Goal: Information Seeking & Learning: Understand process/instructions

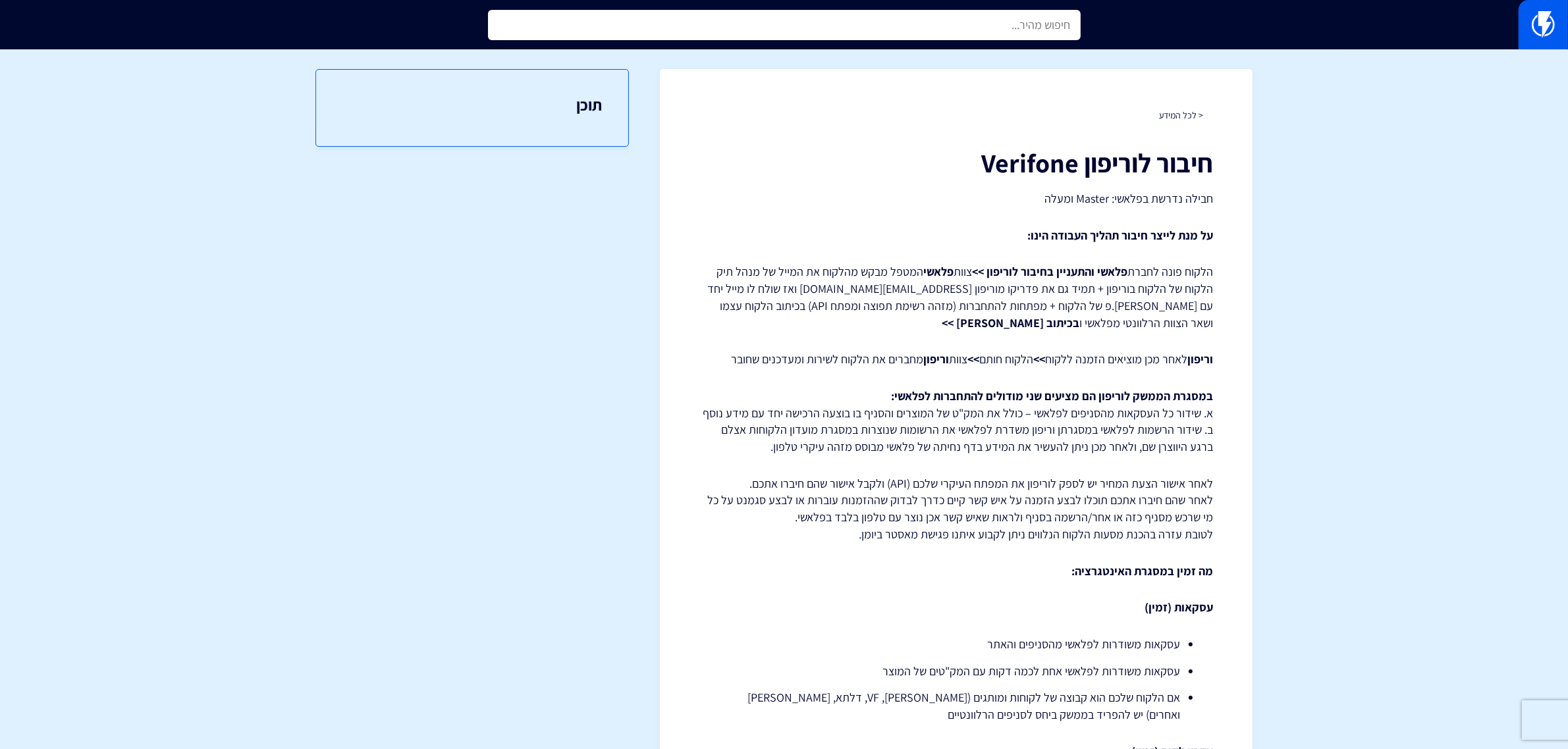
click at [906, 23] on input "text" at bounding box center [784, 24] width 592 height 30
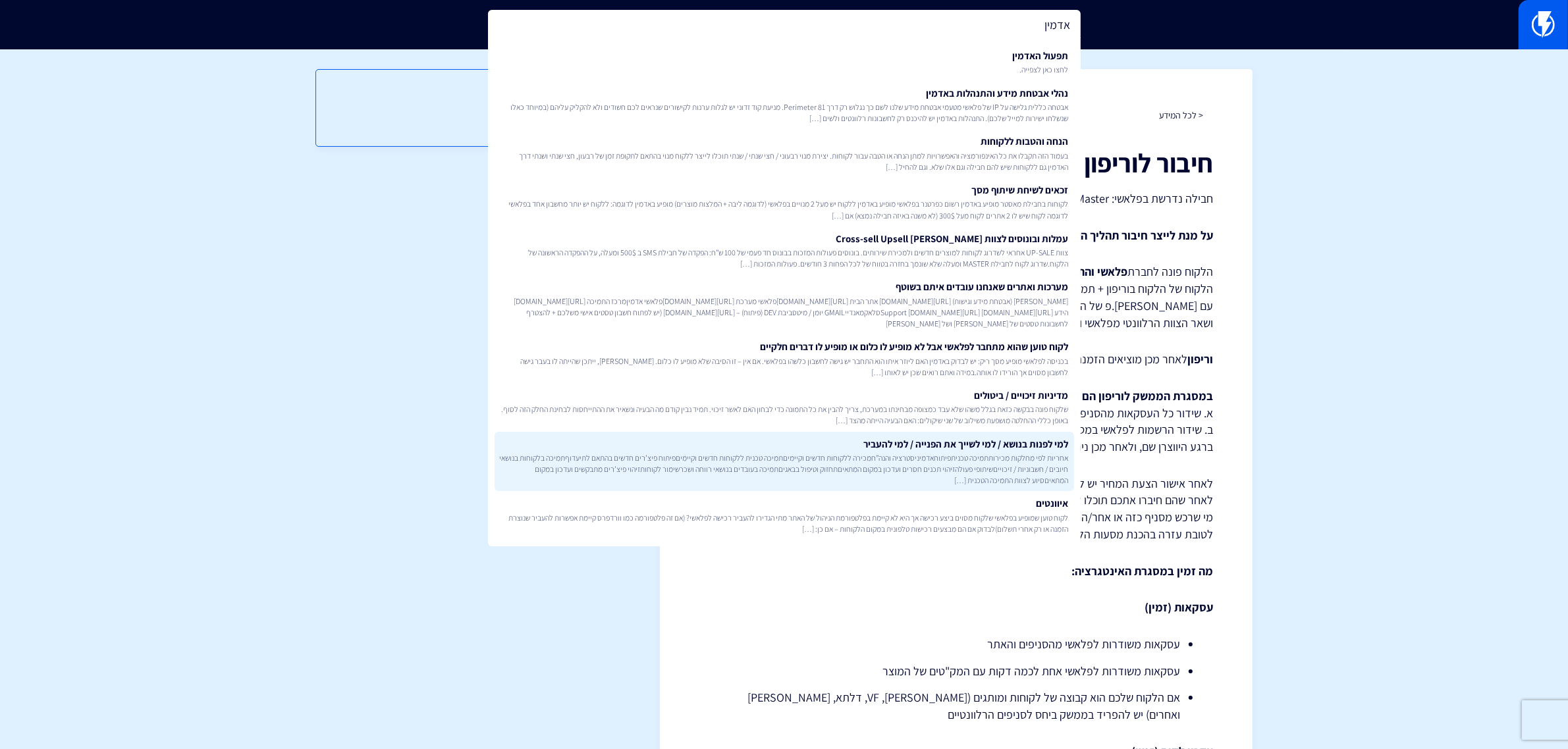
type input "אדמין"
click at [837, 461] on span "אחריות לפי מחלקות מכירותתמיכה טכניתפיתוחאדמיניסטרציה והנה”חמכירה ללקוחות חדשים …" at bounding box center [784, 469] width 569 height 34
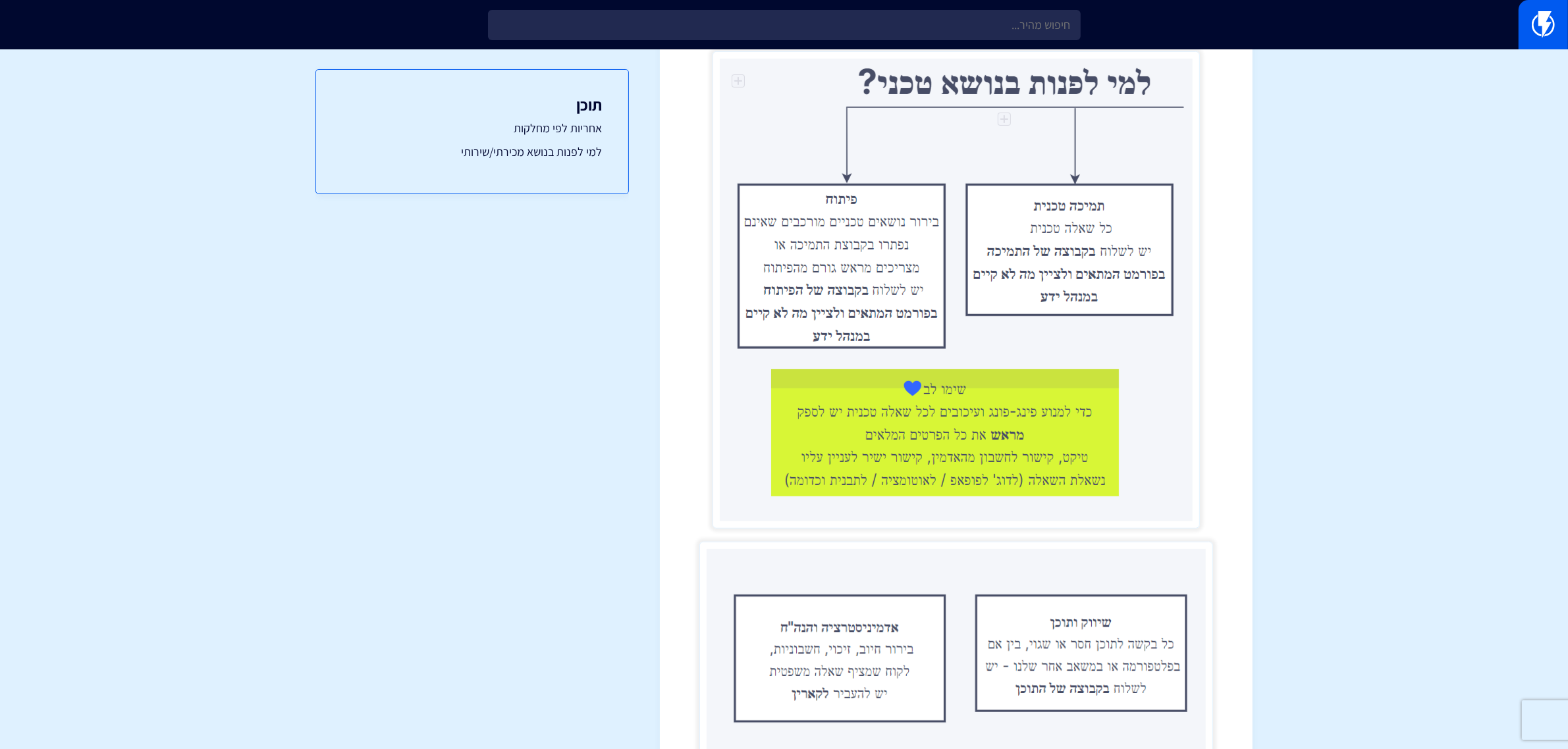
scroll to position [779, 0]
